Goal: Task Accomplishment & Management: Manage account settings

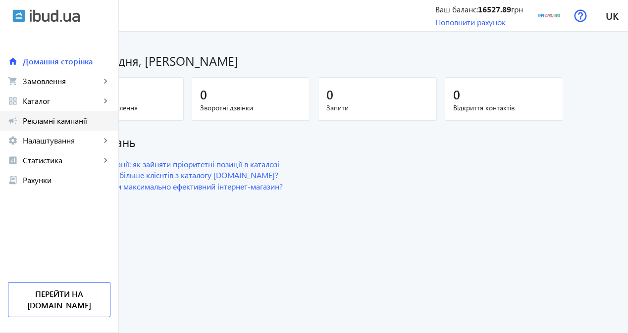
click at [66, 125] on span "Рекламні кампанії" at bounding box center [67, 121] width 88 height 10
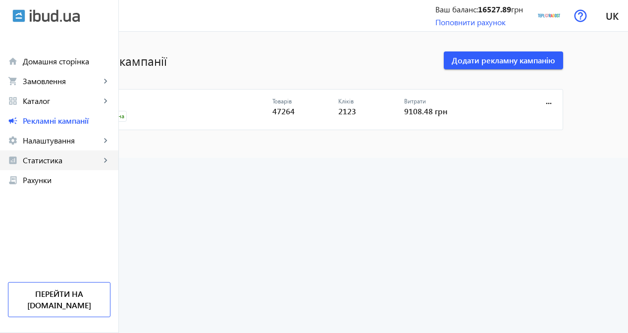
click at [84, 163] on span "Статистика" at bounding box center [62, 160] width 78 height 10
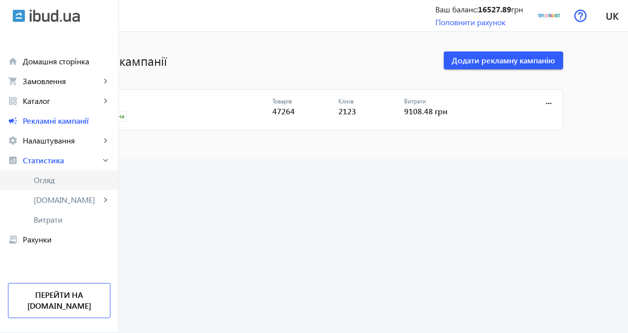
click at [82, 176] on span "Огляд" at bounding box center [72, 180] width 77 height 10
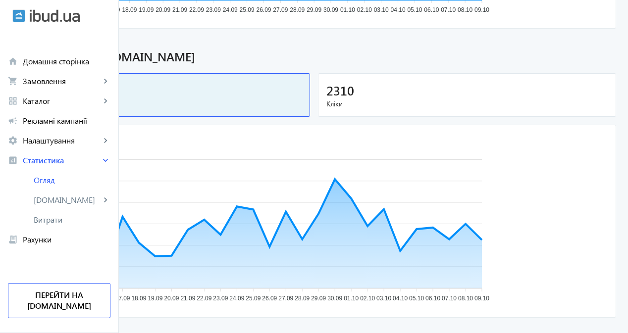
scroll to position [297, 0]
click at [438, 110] on mat-card "2310 Кліки" at bounding box center [467, 95] width 298 height 44
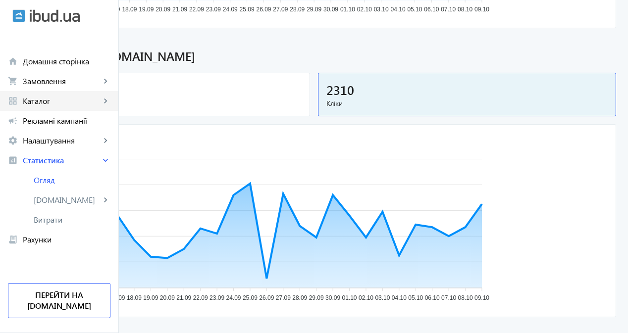
click at [67, 105] on span "Каталог" at bounding box center [62, 101] width 78 height 10
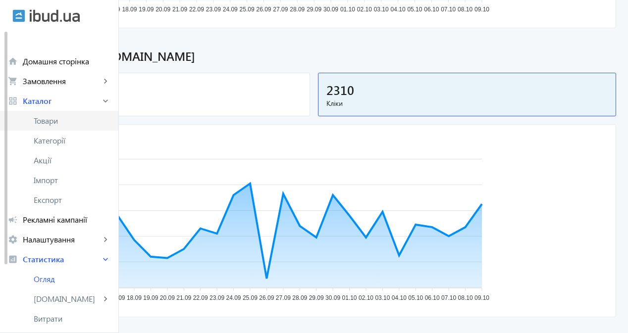
click at [70, 127] on link "Товари" at bounding box center [59, 121] width 118 height 20
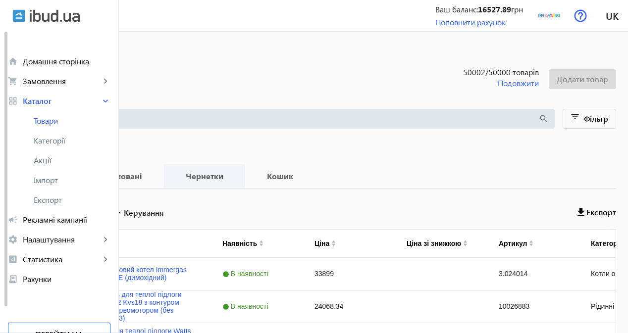
click at [233, 180] on b "Чернетки" at bounding box center [204, 176] width 57 height 8
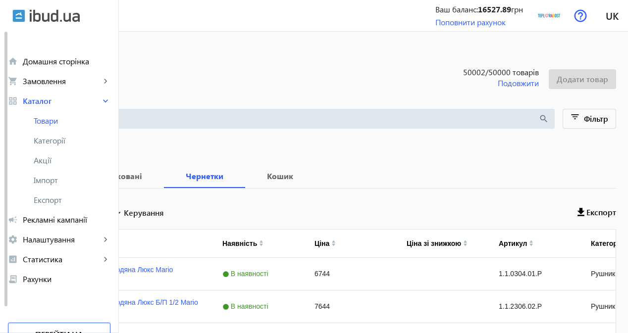
click at [39, 211] on input "Вибрати все" at bounding box center [29, 212] width 20 height 20
checkbox input "true"
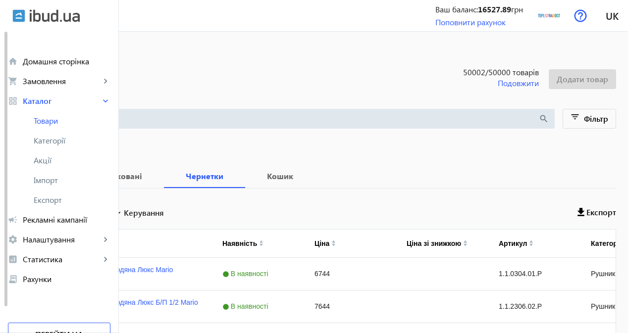
checkbox input "true"
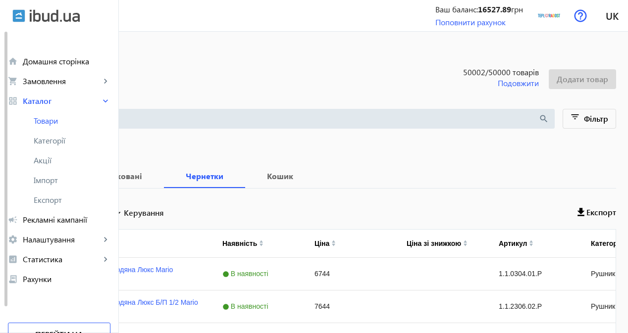
checkbox input "true"
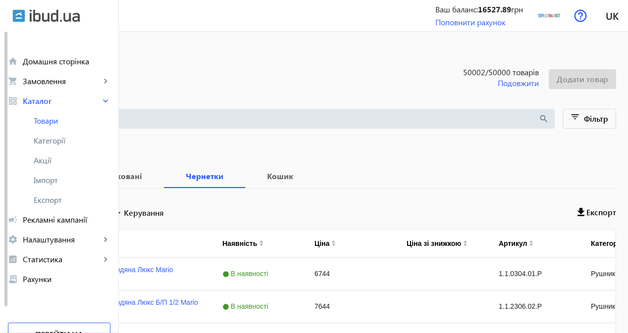
checkbox input "true"
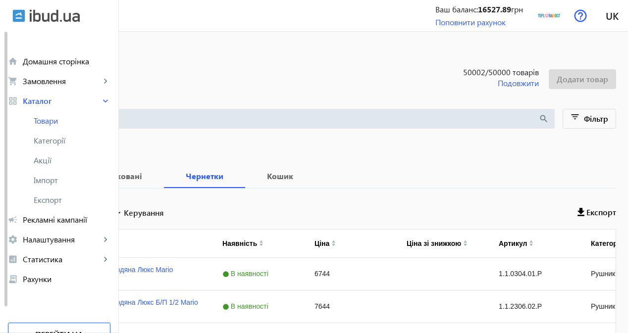
checkbox input "true"
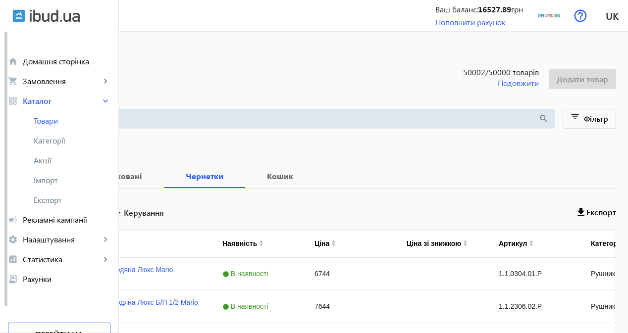
checkbox input "true"
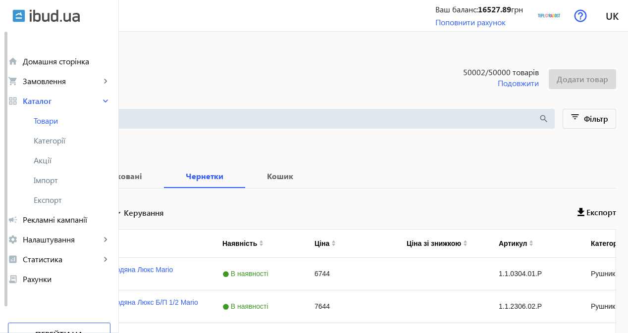
checkbox input "true"
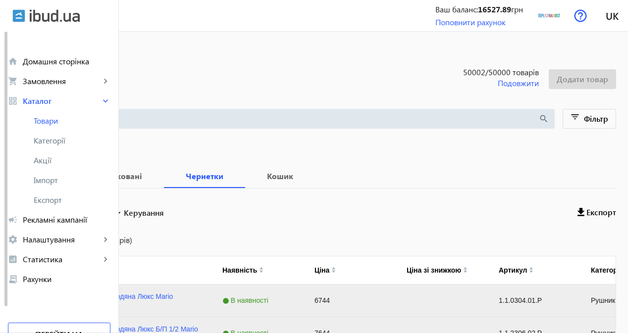
click at [132, 238] on label "Вибрати все (379 товарів)" at bounding box center [86, 240] width 94 height 8
click at [39, 238] on input "Вибрати все (379 товарів)" at bounding box center [29, 240] width 20 height 20
checkbox input "true"
click at [168, 221] on span at bounding box center [139, 213] width 58 height 24
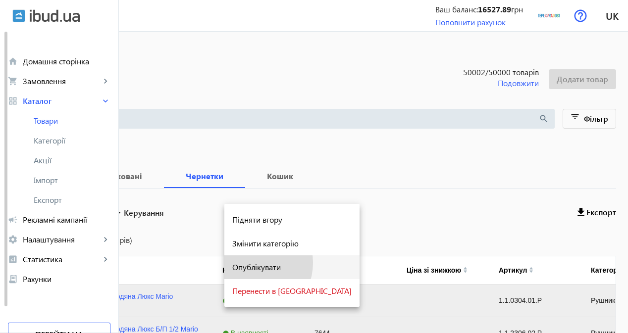
click at [248, 263] on span "Опублікувати" at bounding box center [291, 267] width 119 height 8
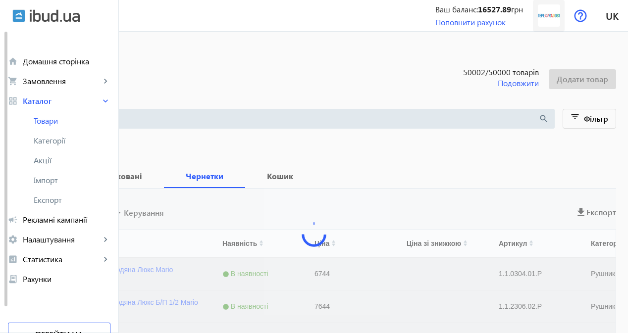
click at [539, 20] on img at bounding box center [549, 15] width 22 height 22
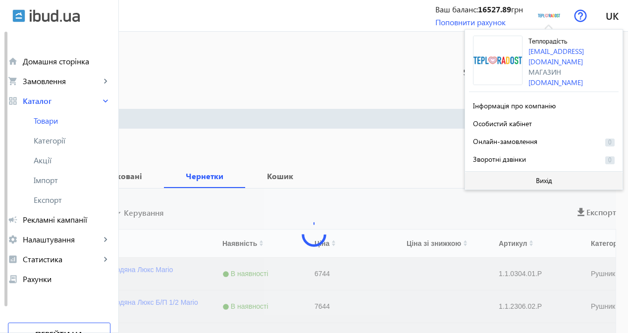
click at [491, 179] on span at bounding box center [543, 181] width 157 height 24
